Goal: Find specific page/section: Find specific page/section

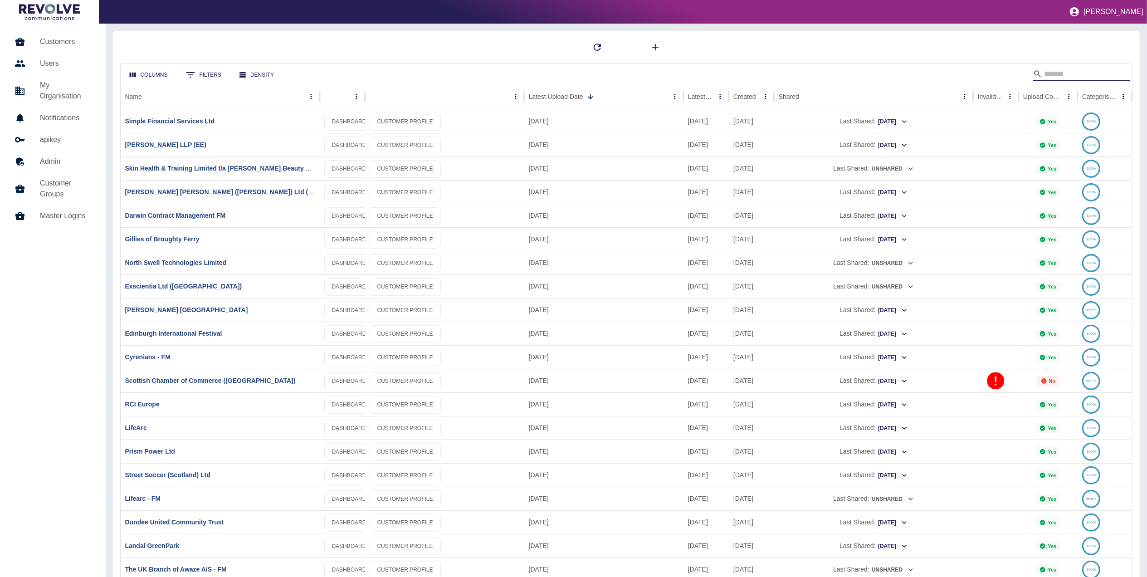
click at [1054, 74] on input "Search" at bounding box center [1080, 74] width 73 height 15
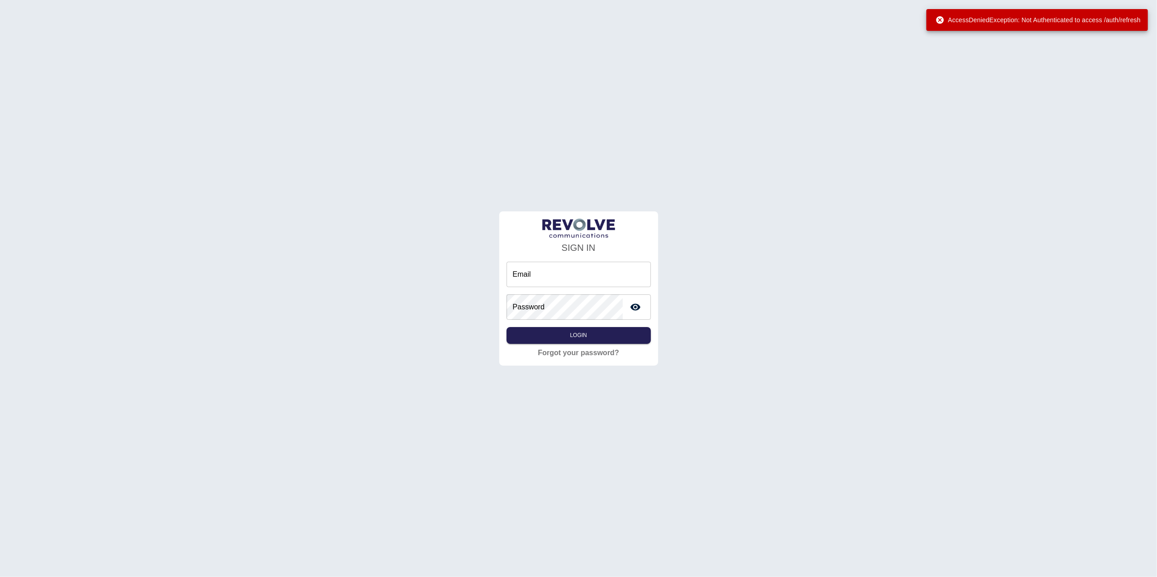
type input "**********"
click at [586, 334] on button "Login" at bounding box center [578, 335] width 144 height 17
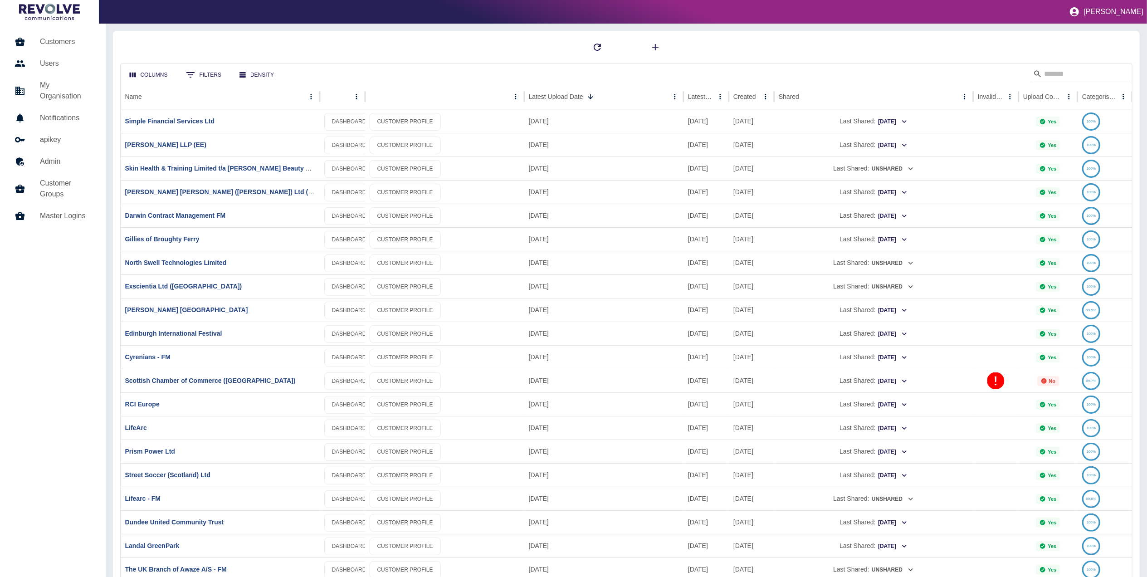
click at [1072, 74] on input "Search" at bounding box center [1080, 74] width 73 height 15
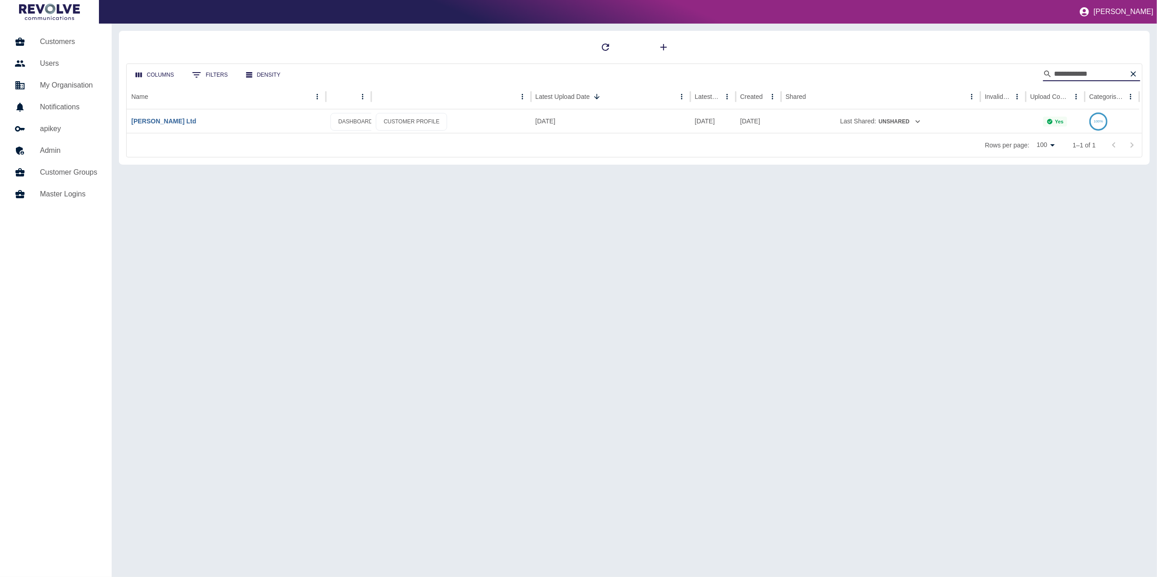
type input "**********"
click at [173, 122] on link "[PERSON_NAME] Ltd" at bounding box center [163, 121] width 65 height 7
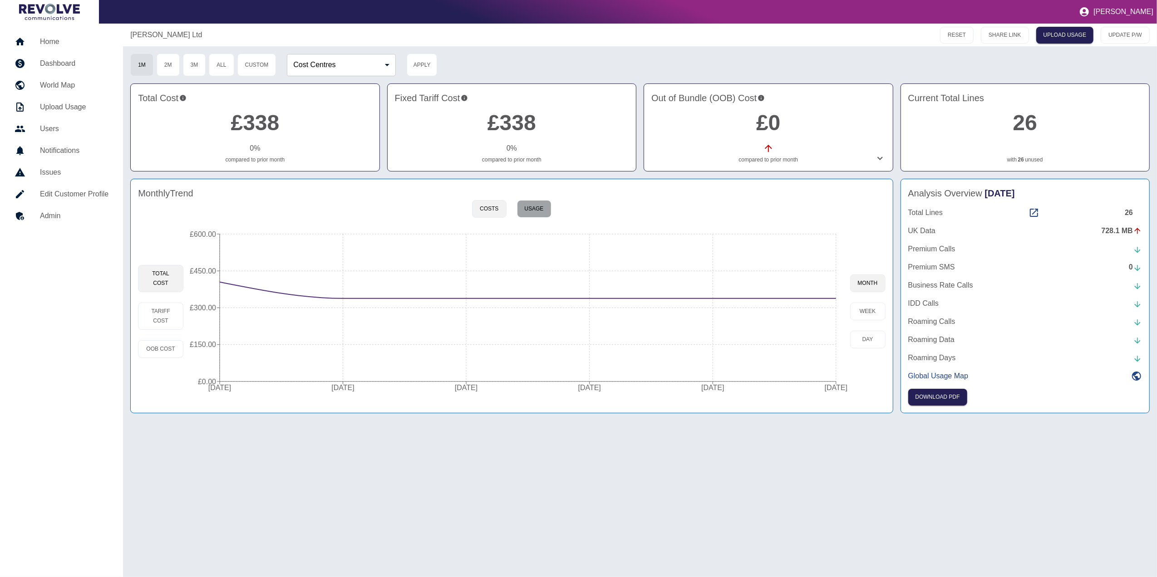
click at [538, 213] on button "Usage" at bounding box center [534, 209] width 34 height 18
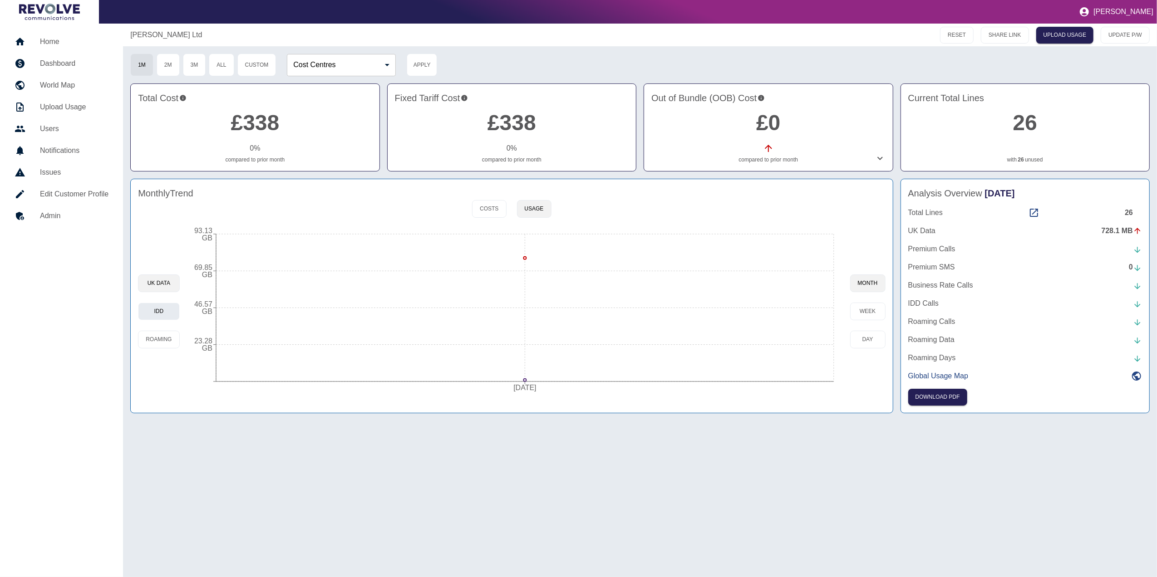
click at [162, 317] on button "IDD" at bounding box center [158, 312] width 41 height 18
click at [151, 341] on button "Roaming" at bounding box center [158, 340] width 41 height 18
click at [164, 285] on button "UK Data" at bounding box center [158, 284] width 41 height 18
click at [486, 209] on button "Costs" at bounding box center [489, 209] width 34 height 18
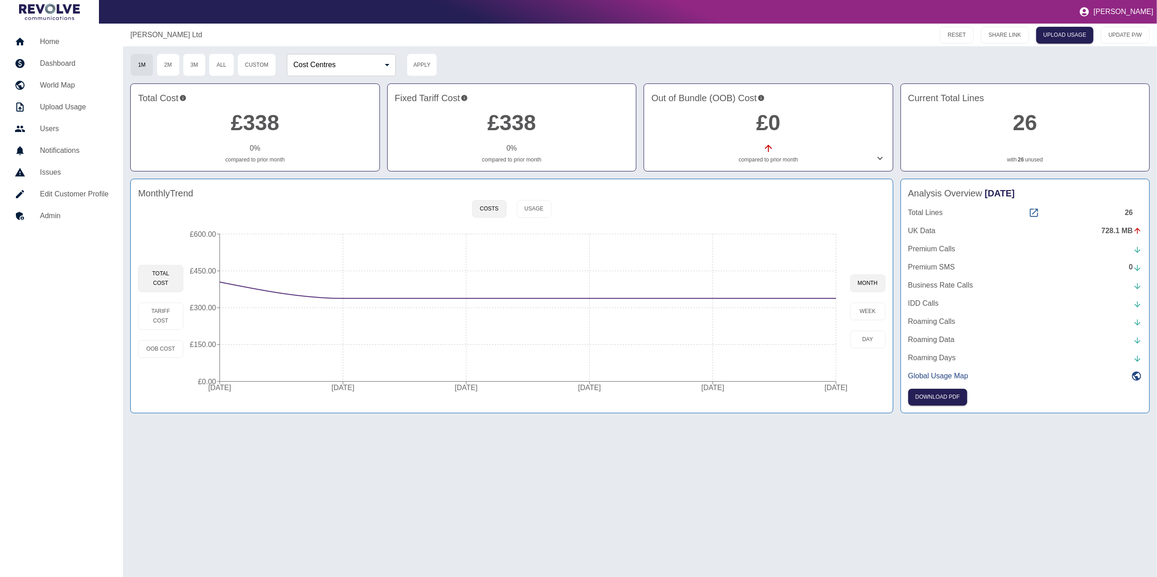
click at [1035, 213] on icon at bounding box center [1033, 212] width 11 height 11
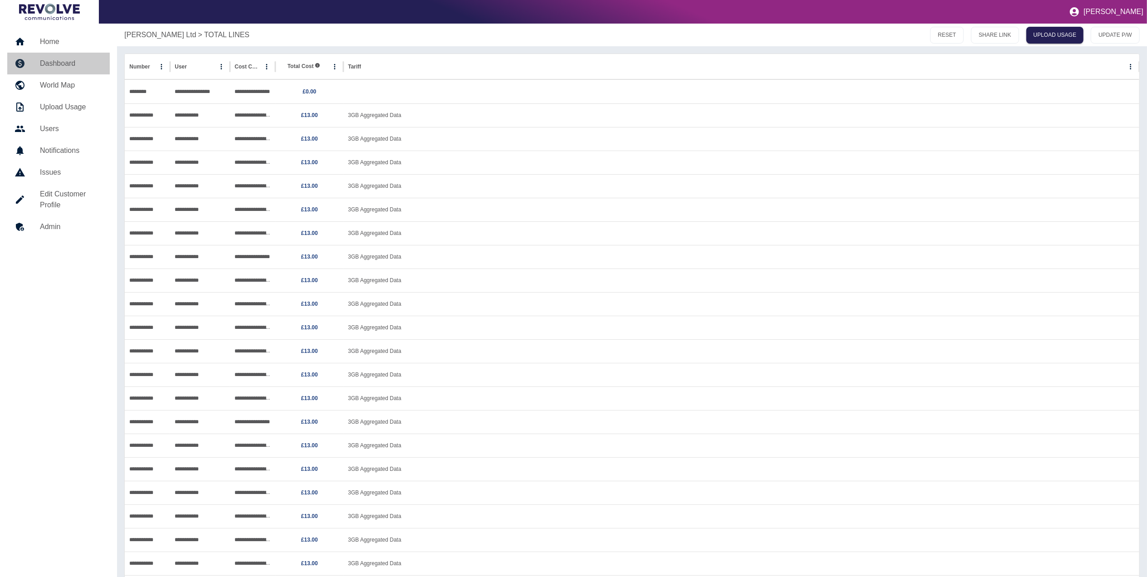
click at [78, 64] on h5 "Dashboard" at bounding box center [71, 63] width 63 height 11
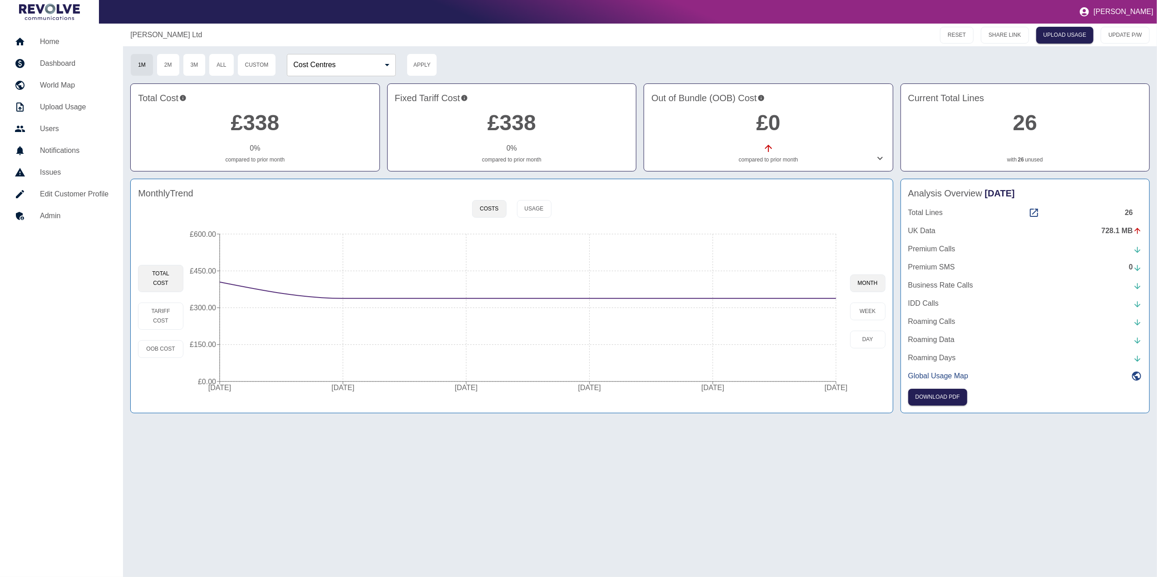
click at [72, 30] on nav "Home Dashboard World Map Upload Usage Users Notifications Issues Edit Customer …" at bounding box center [61, 301] width 123 height 554
click at [55, 44] on h5 "Home" at bounding box center [74, 41] width 69 height 11
